Goal: Find specific page/section: Find specific page/section

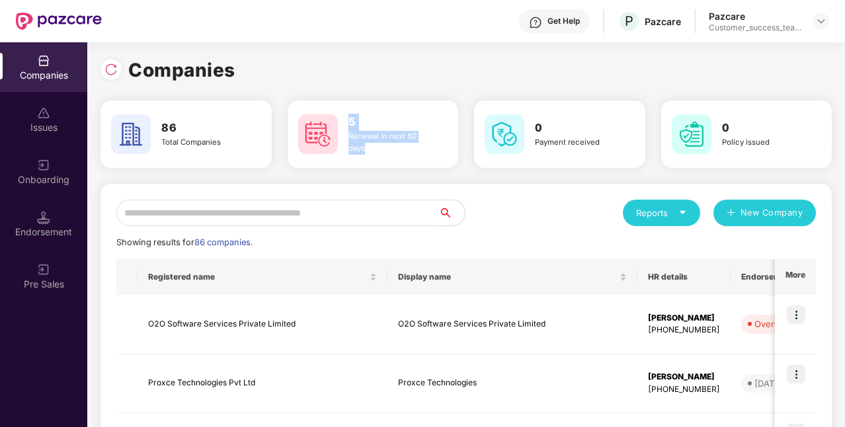
drag, startPoint x: 349, startPoint y: 121, endPoint x: 373, endPoint y: 148, distance: 36.1
click at [373, 148] on div "5 Renewal in next 60 days" at bounding box center [389, 134] width 93 height 41
click at [373, 148] on div "Renewal in next 60 days" at bounding box center [389, 143] width 83 height 24
drag, startPoint x: 373, startPoint y: 148, endPoint x: 341, endPoint y: 126, distance: 38.9
click at [341, 126] on div "5 Renewal in next 60 days" at bounding box center [373, 134] width 161 height 46
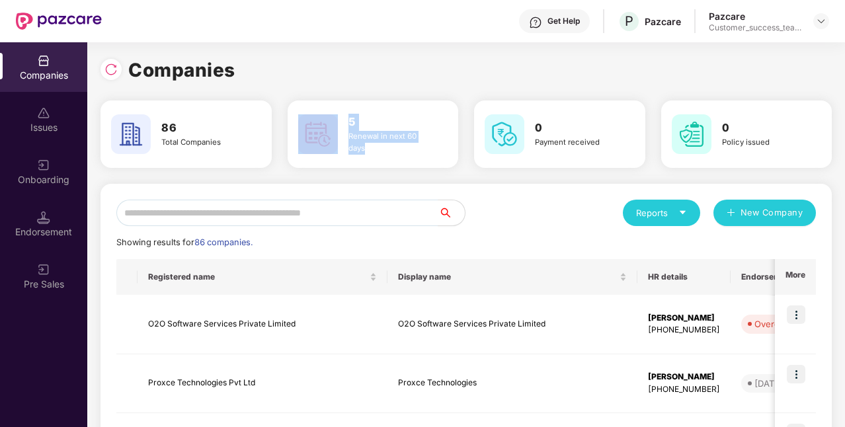
click at [341, 126] on div at bounding box center [318, 134] width 50 height 40
